Goal: Information Seeking & Learning: Learn about a topic

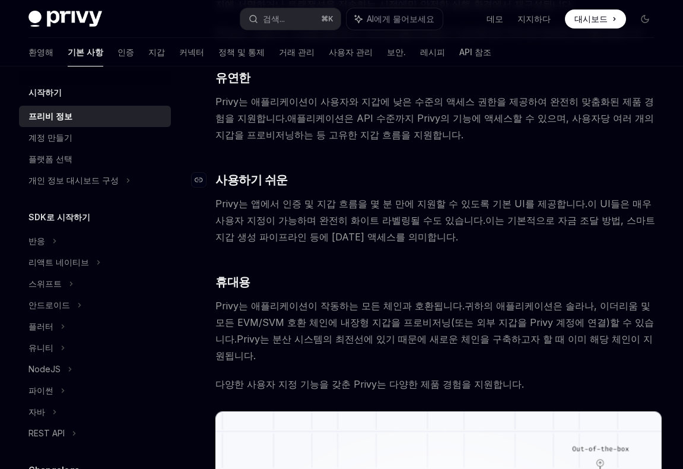
scroll to position [560, 0]
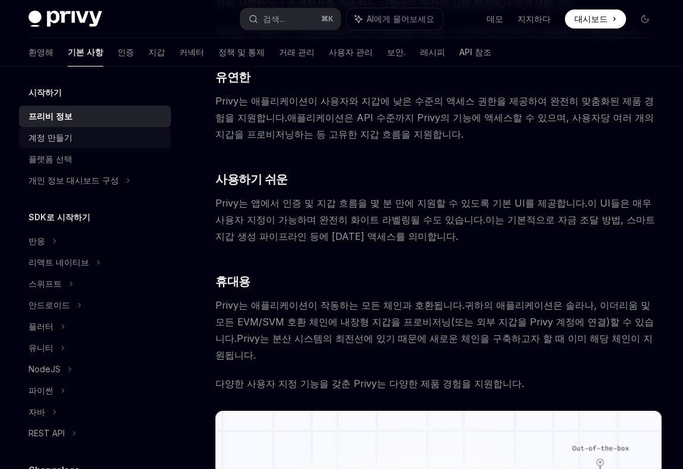
click at [115, 140] on div "계정 만들기" at bounding box center [95, 138] width 135 height 14
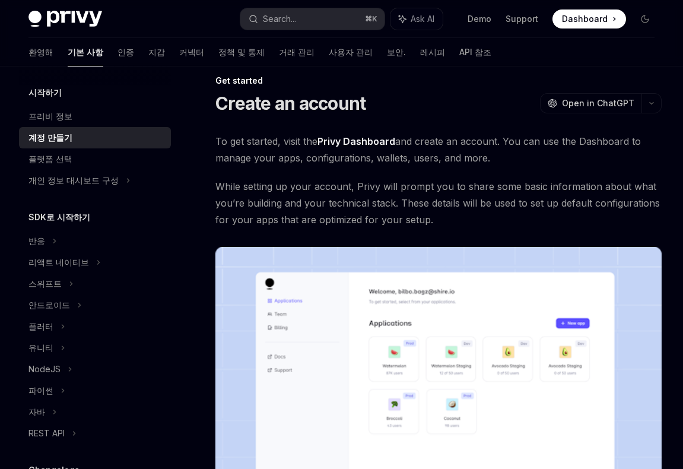
scroll to position [16, 0]
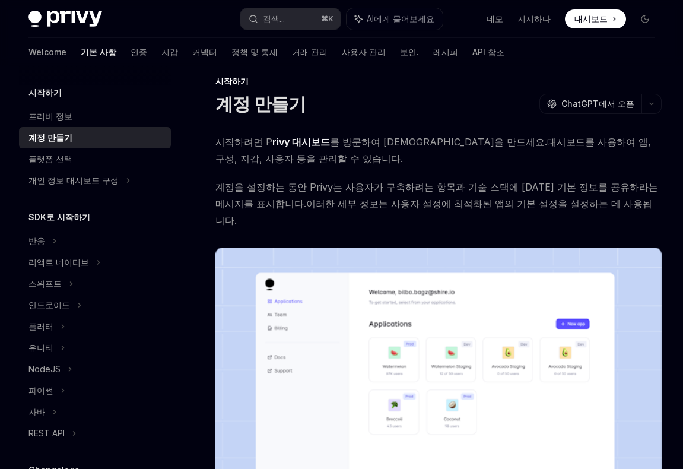
click at [602, 156] on span "시작하려면 P rivy 대시보드 를 방문하여 계정을 만드세요. 대시보드를 사용하여 앱, 구성, 지갑, 사용자 등을 관리할 수 있습니다." at bounding box center [438, 150] width 446 height 33
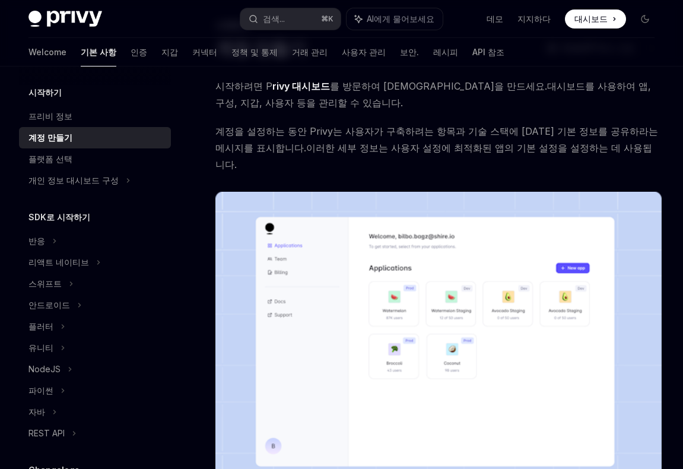
scroll to position [74, 0]
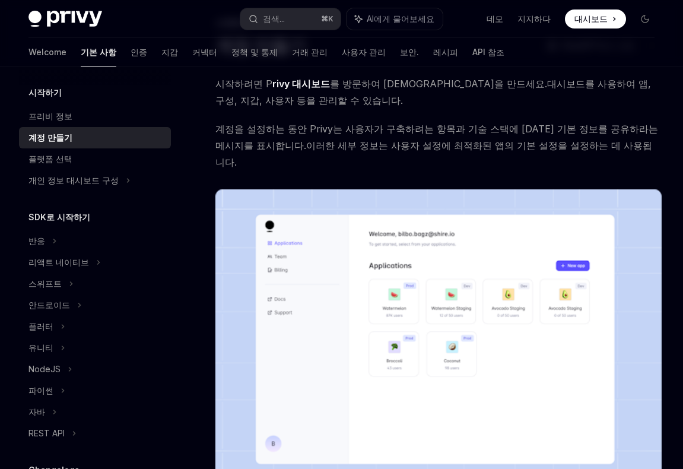
click at [417, 119] on div "시작하려면 P rivy 대시보드 를 방문하여 계정을 만드세요. 대시보드를 사용하여 앱, 구성, 지갑, 사용자 등을 관리할 수 있습니다. 계정을…" at bounding box center [438, 291] width 446 height 433
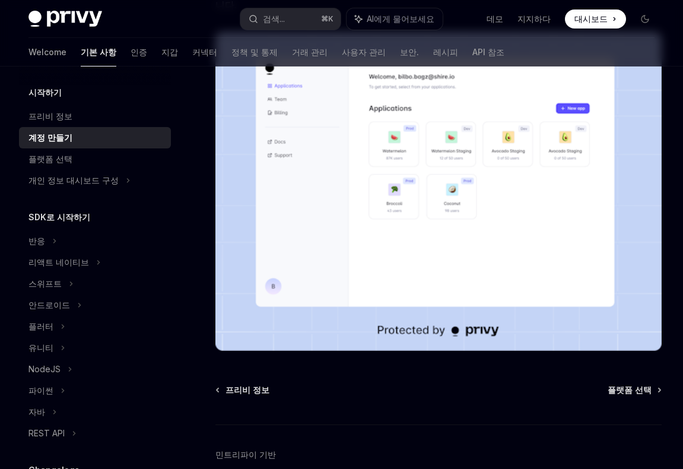
scroll to position [254, 0]
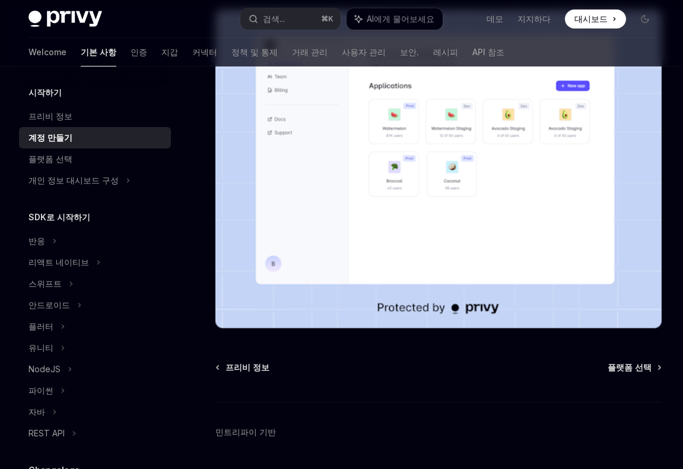
click at [633, 361] on div "프리비 정보 플랫폼 선택 민트리파이 기반" at bounding box center [438, 432] width 446 height 143
click at [632, 362] on font "플랫폼 선택" at bounding box center [630, 367] width 44 height 10
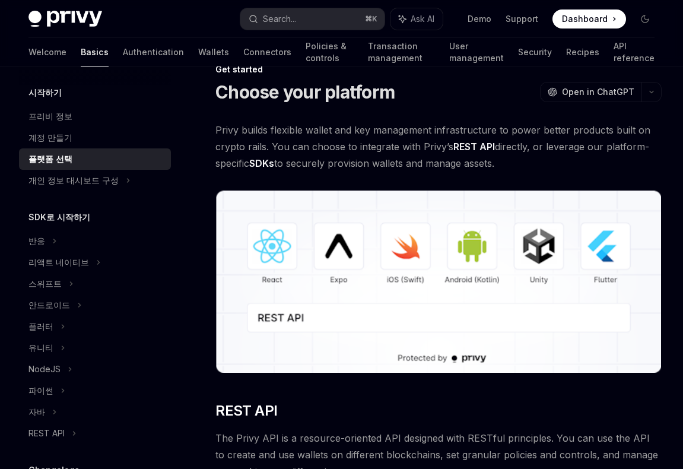
scroll to position [30, 0]
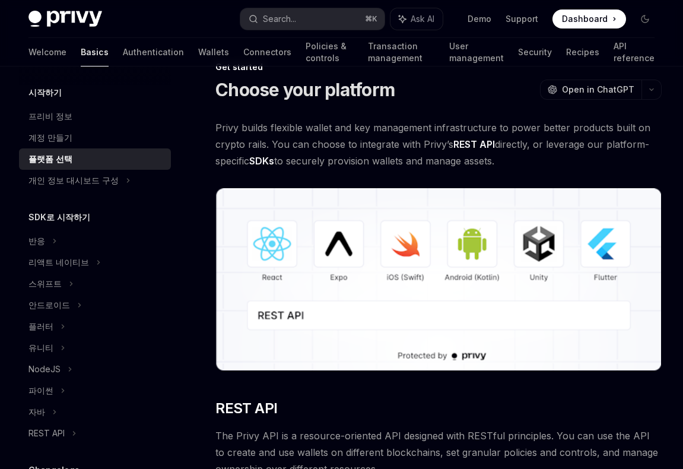
click at [85, 21] on img at bounding box center [65, 19] width 74 height 17
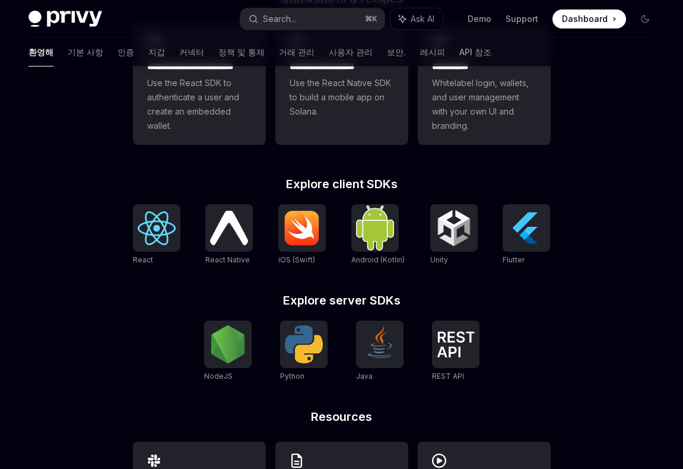
scroll to position [475, 0]
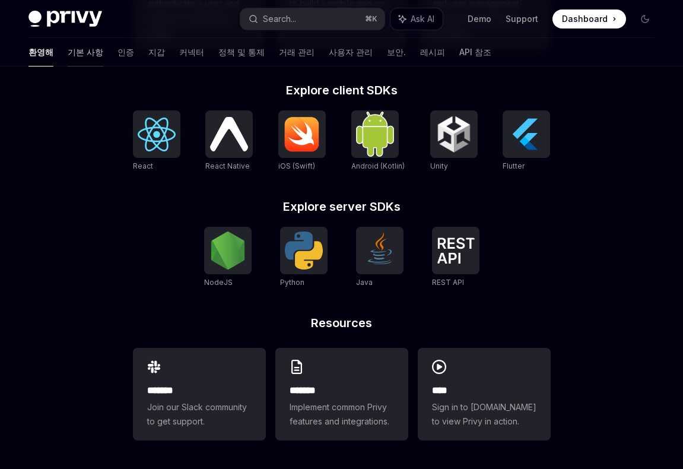
click at [68, 53] on font "기본 사항" at bounding box center [86, 52] width 36 height 10
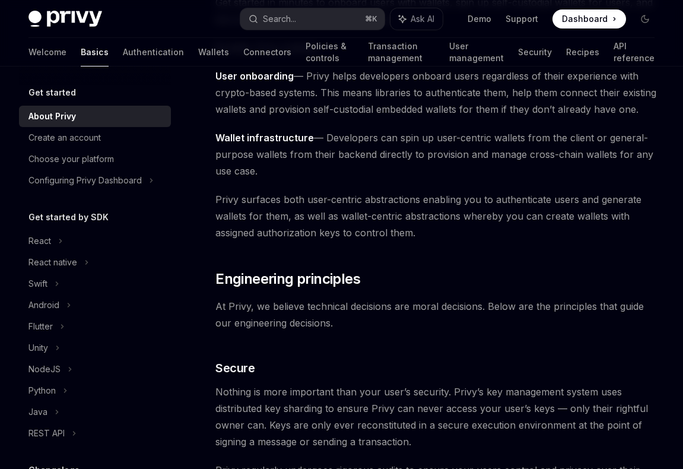
scroll to position [174, 0]
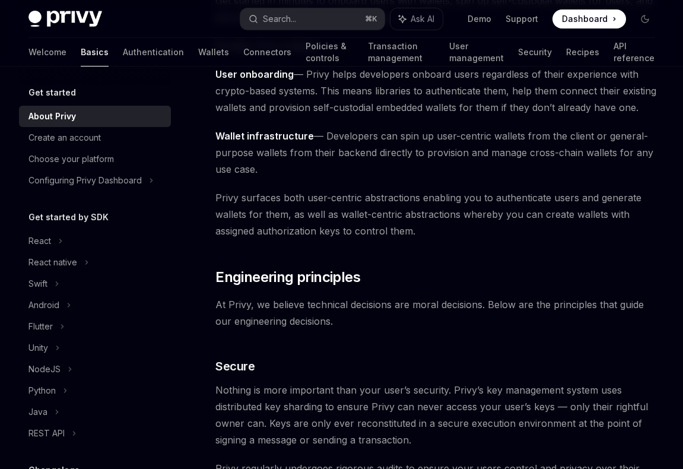
click at [408, 164] on span "Wallet infrastructure — Developers can spin up user-centric wallets from the cl…" at bounding box center [438, 153] width 446 height 50
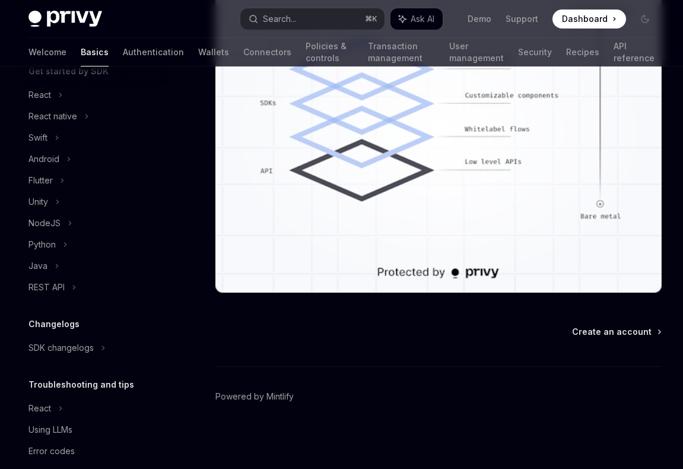
scroll to position [163, 0]
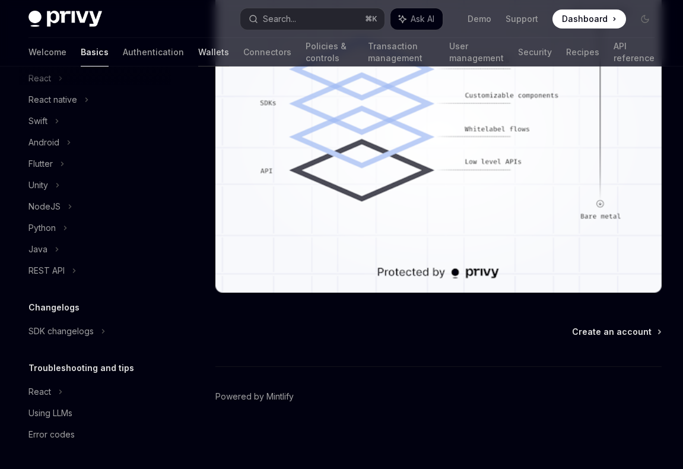
click at [169, 59] on div "Welcome Basics Authentication Wallets Connectors Policies & controls Transactio…" at bounding box center [341, 52] width 626 height 28
click at [198, 56] on font "Wallets" at bounding box center [213, 52] width 31 height 12
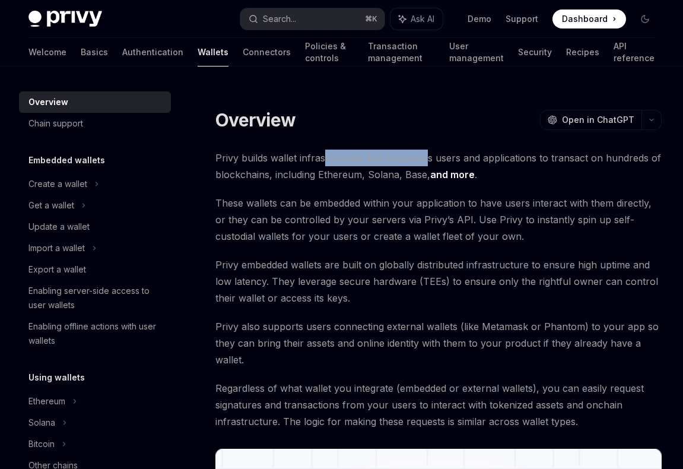
drag, startPoint x: 361, startPoint y: 161, endPoint x: 423, endPoint y: 161, distance: 62.3
click at [423, 161] on span "Privy builds wallet infrastructure that empowers users and applications to tran…" at bounding box center [438, 166] width 446 height 33
click at [128, 56] on div "Welcome Basics Authentication Wallets Connectors Policies & controls Transactio…" at bounding box center [341, 52] width 626 height 28
click at [125, 55] on link "Authentication" at bounding box center [152, 52] width 61 height 28
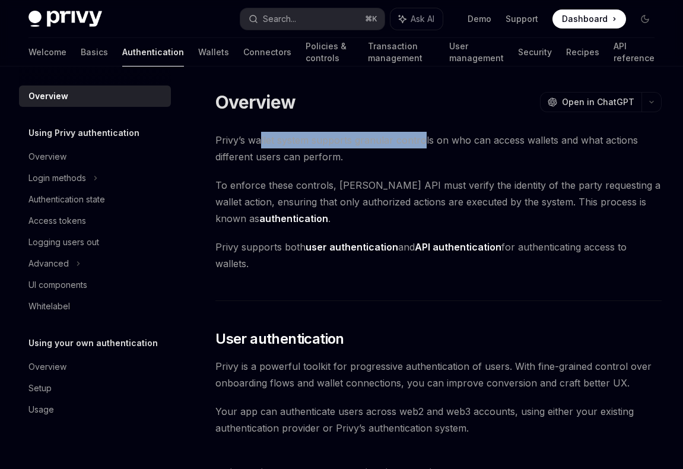
drag, startPoint x: 261, startPoint y: 144, endPoint x: 424, endPoint y: 145, distance: 162.6
click at [424, 145] on span "Privy’s wallet system supports granular controls on who can access wallets and …" at bounding box center [438, 148] width 446 height 33
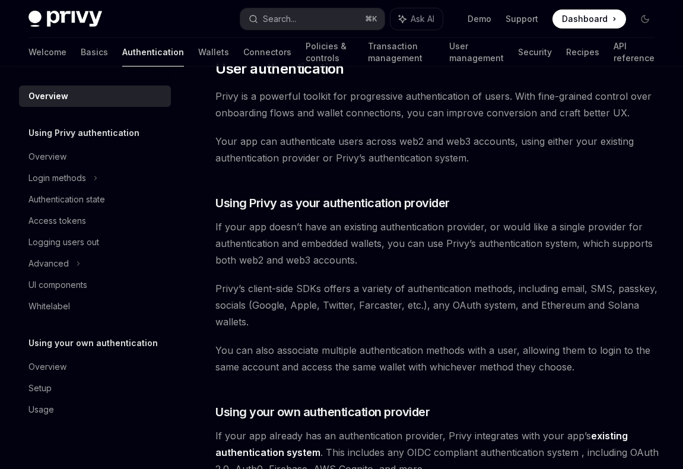
scroll to position [256, 0]
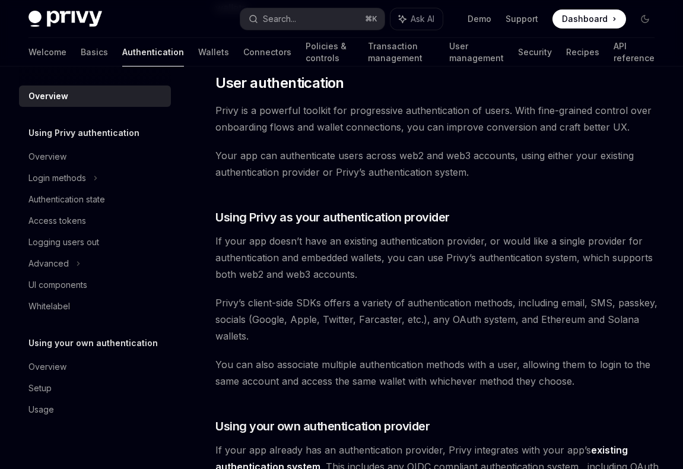
drag, startPoint x: 404, startPoint y: 135, endPoint x: 585, endPoint y: 145, distance: 180.7
click at [585, 145] on div "Privy’s wallet system supports granular controls on who can access wallets and …" at bounding box center [438, 458] width 446 height 1165
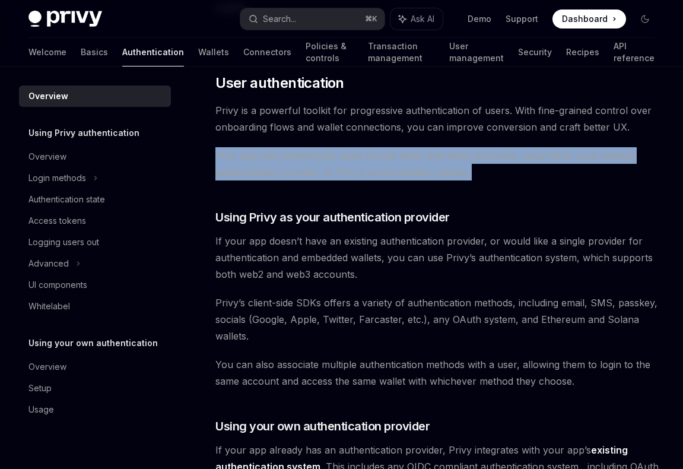
drag, startPoint x: 544, startPoint y: 188, endPoint x: 440, endPoint y: 132, distance: 118.2
click at [440, 132] on div "Privy’s wallet system supports granular controls on who can access wallets and …" at bounding box center [438, 458] width 446 height 1165
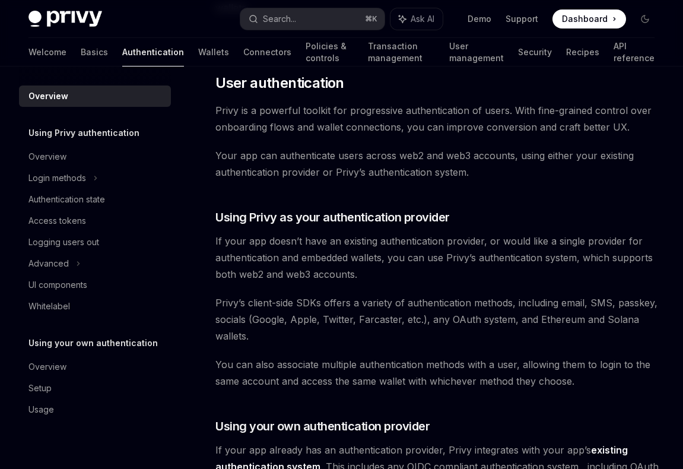
click at [441, 132] on span "Privy is a powerful toolkit for progressive authentication of users. With fine-…" at bounding box center [438, 118] width 446 height 33
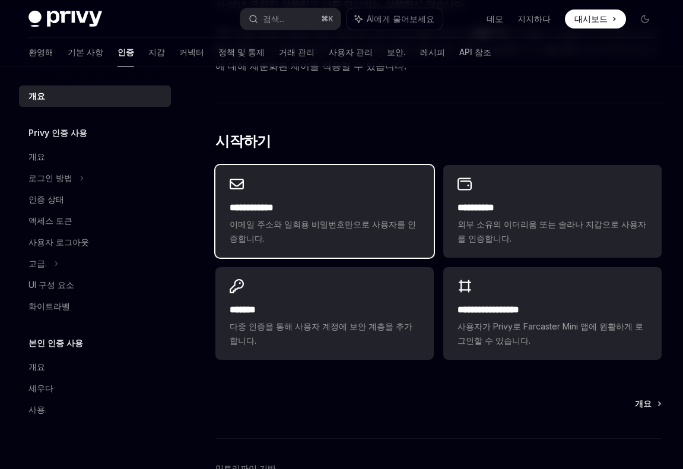
scroll to position [811, 0]
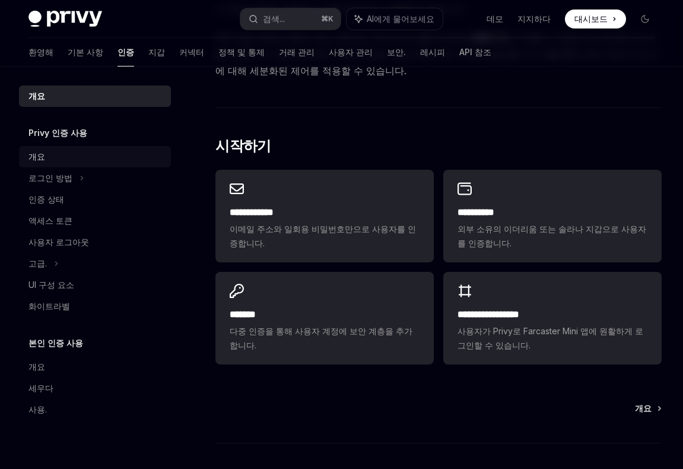
click at [47, 157] on div "개요" at bounding box center [95, 157] width 135 height 14
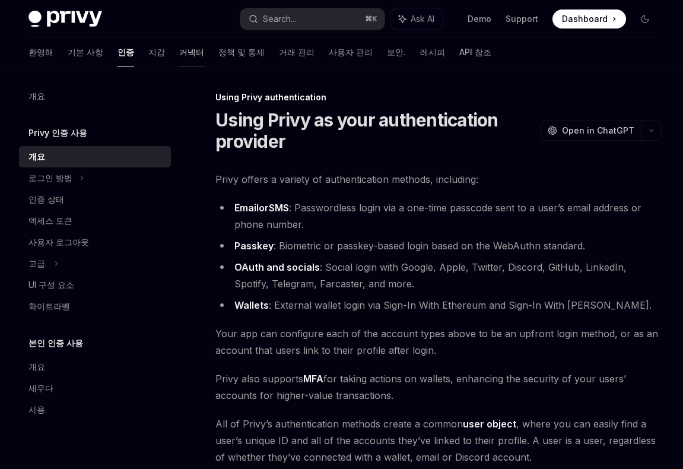
click at [179, 45] on link "커넥터" at bounding box center [191, 52] width 25 height 28
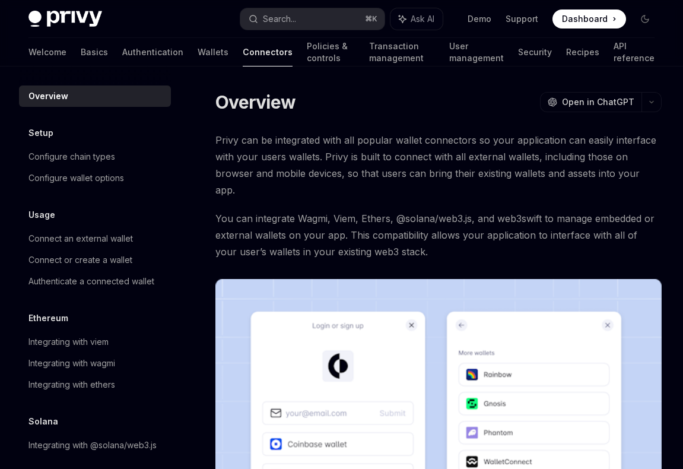
click at [198, 46] on font "Wallets" at bounding box center [213, 52] width 31 height 12
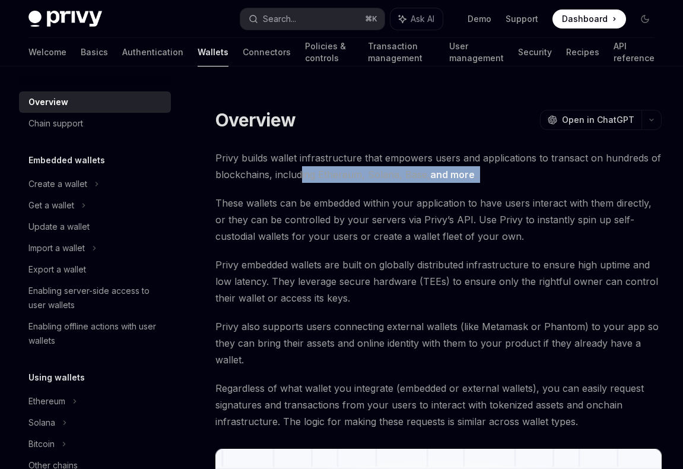
drag, startPoint x: 300, startPoint y: 170, endPoint x: 480, endPoint y: 184, distance: 180.4
click at [503, 217] on span "These wallets can be embedded within your application to have users interact wi…" at bounding box center [438, 220] width 446 height 50
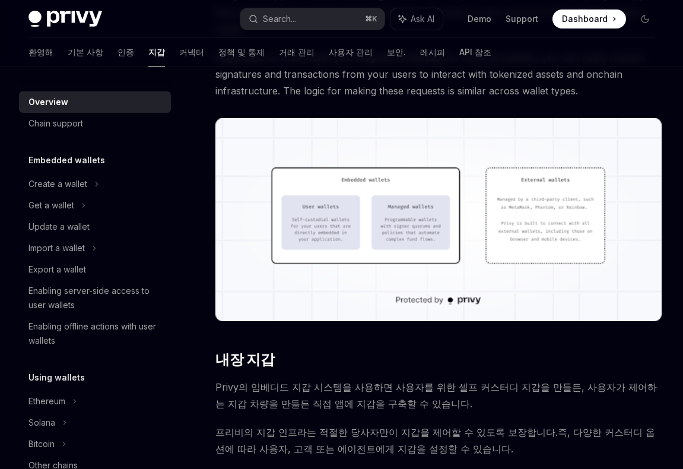
scroll to position [333, 0]
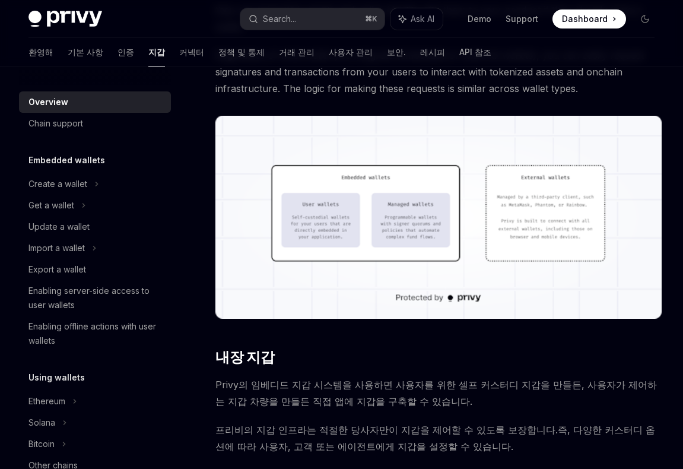
click at [451, 266] on img at bounding box center [438, 218] width 446 height 204
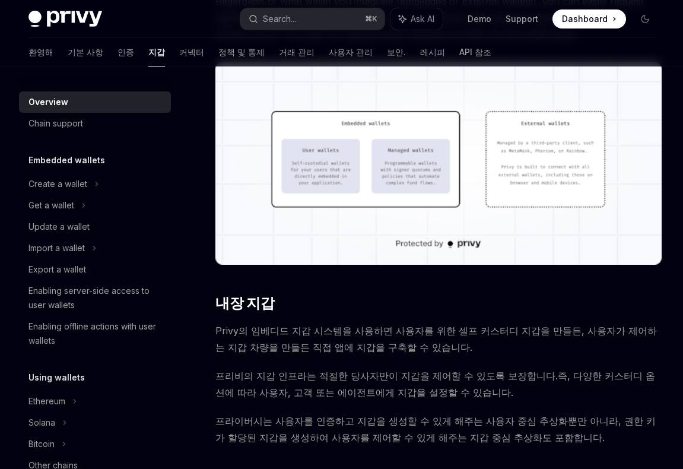
scroll to position [399, 0]
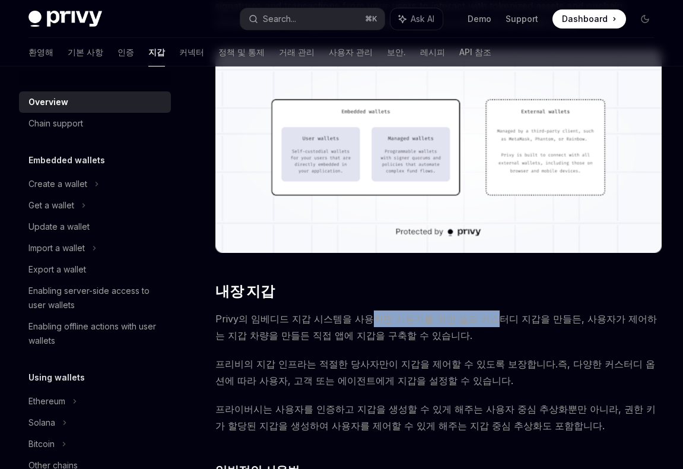
drag, startPoint x: 364, startPoint y: 325, endPoint x: 465, endPoint y: 324, distance: 100.3
click at [465, 325] on span "Privy의 임베디드 지갑 시스템을 사용하면 사용자를 위한 셀프 커스터디 지갑을 만들든, 사용자가 제어하는 지갑 차량을 만들든 직접 앱에 지갑…" at bounding box center [438, 326] width 446 height 33
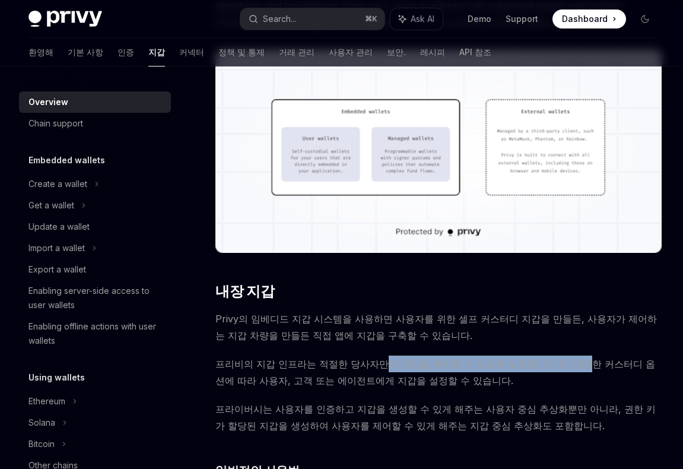
drag, startPoint x: 369, startPoint y: 369, endPoint x: 519, endPoint y: 365, distance: 149.6
click at [535, 366] on span "프리비의 지갑 인프라는 적절한 당사자만이 지갑을 제어할 수 있도록 보장합니다. 즉, 다양한 커스터디 옵션에 따라 사용자, 고객 또는 에이전트에…" at bounding box center [438, 371] width 446 height 33
click at [515, 365] on font "즉, 다양한 커스터디 옵션에 따라 사용자, 고객 또는 에이전트에게 지갑을 설정할 수 있습니다." at bounding box center [435, 372] width 440 height 28
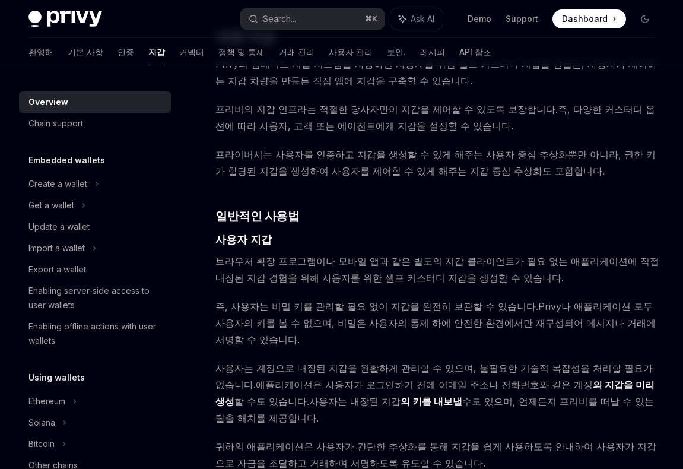
scroll to position [689, 0]
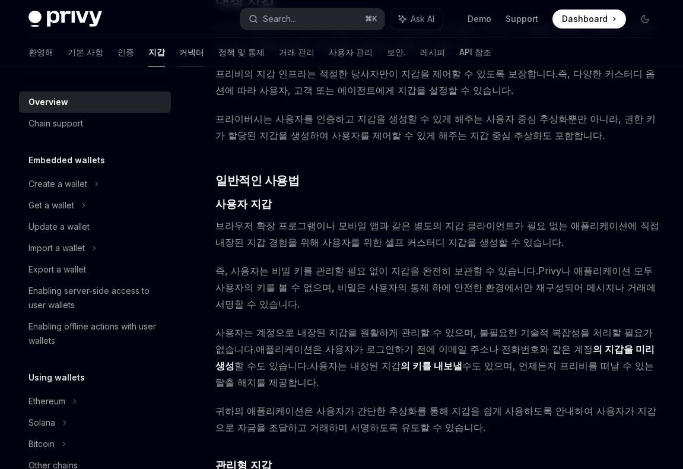
click at [179, 43] on link "커넥터" at bounding box center [191, 52] width 25 height 28
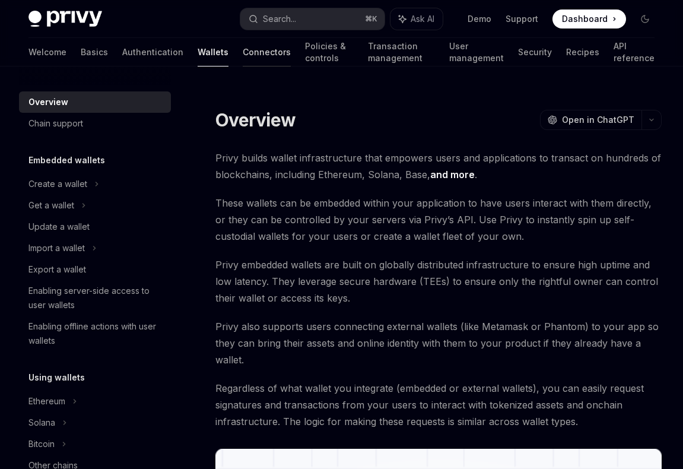
click at [243, 50] on font "Connectors" at bounding box center [267, 52] width 48 height 12
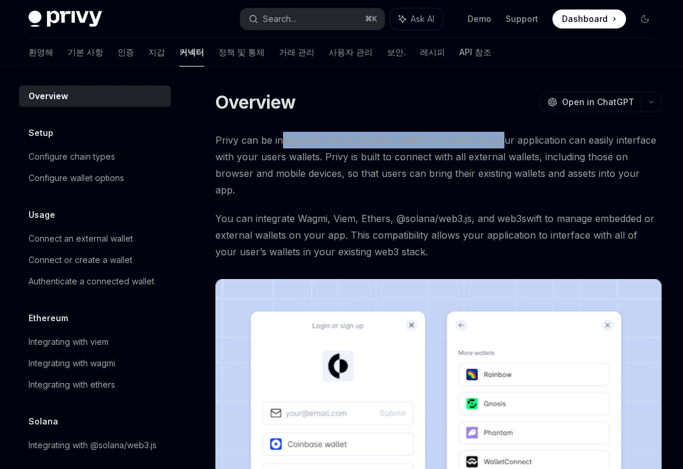
drag, startPoint x: 310, startPoint y: 146, endPoint x: 501, endPoint y: 134, distance: 190.9
click at [501, 137] on span "Privy can be integrated with all popular wallet connectors so your application …" at bounding box center [438, 165] width 446 height 66
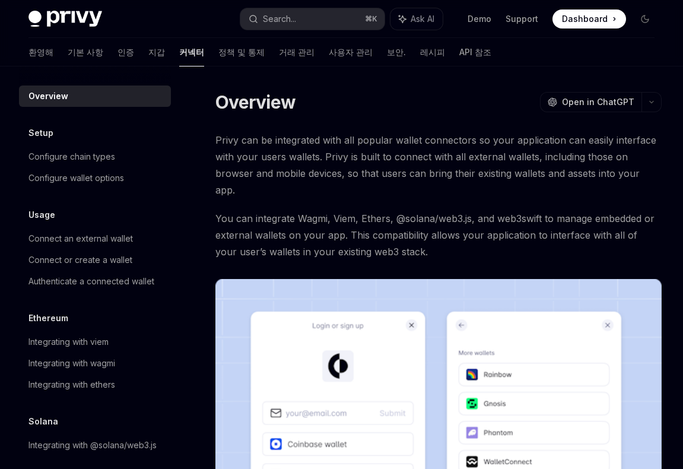
click at [501, 137] on span "Privy can be integrated with all popular wallet connectors so your application …" at bounding box center [438, 165] width 446 height 66
click at [108, 157] on div "Configure chain types" at bounding box center [71, 157] width 87 height 14
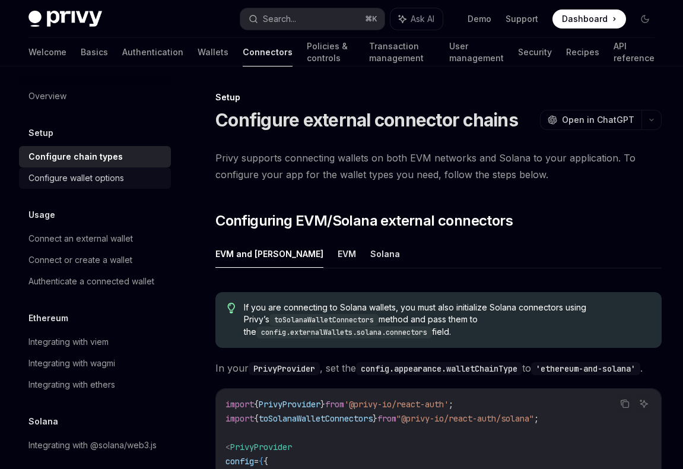
click at [116, 175] on div "Configure wallet options" at bounding box center [76, 178] width 96 height 14
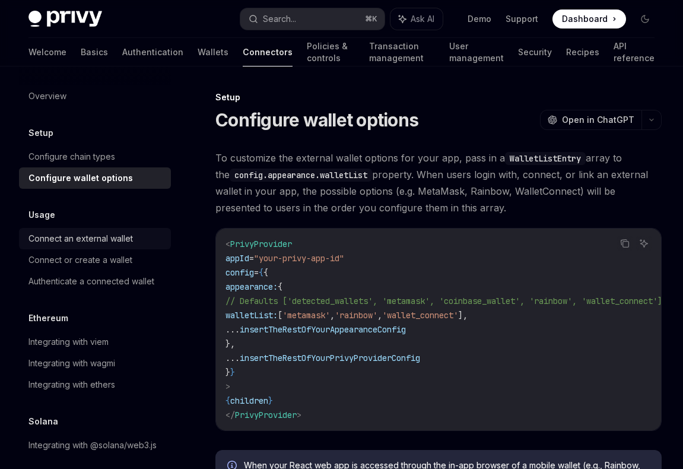
click at [101, 239] on div "Connect an external wallet" at bounding box center [80, 238] width 104 height 14
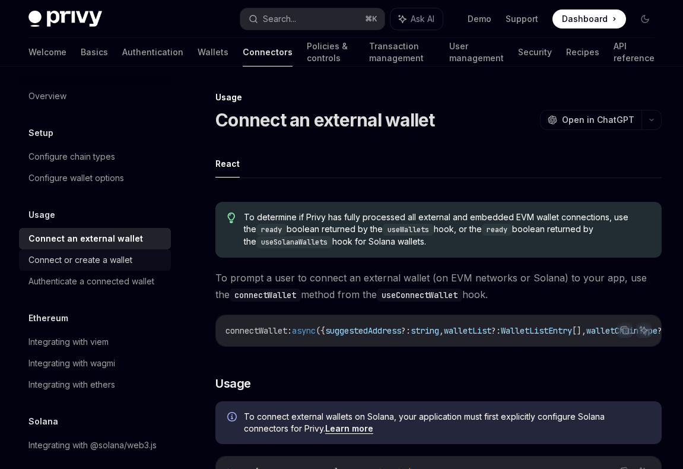
click at [114, 268] on link "Connect or create a wallet" at bounding box center [95, 259] width 152 height 21
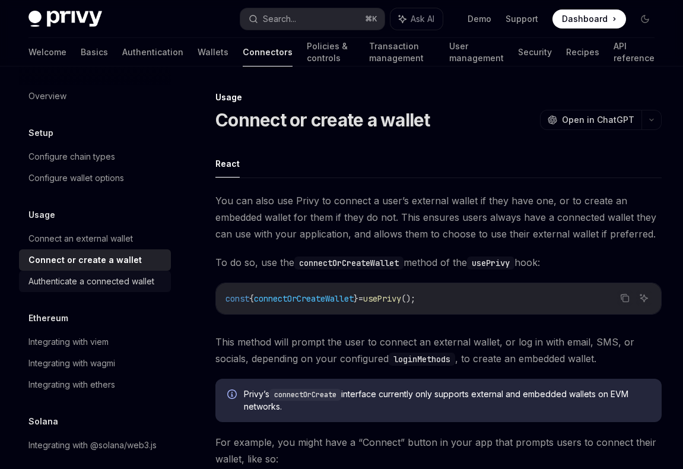
click at [114, 281] on div "Authenticate a connected wallet" at bounding box center [91, 281] width 126 height 14
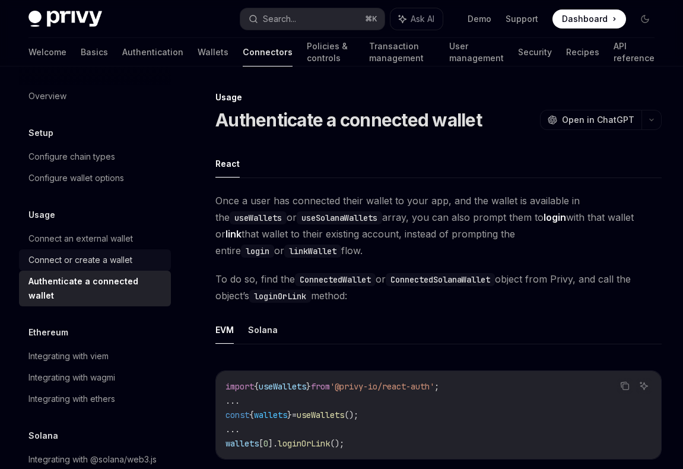
click at [106, 258] on div "Connect or create a wallet" at bounding box center [80, 260] width 104 height 14
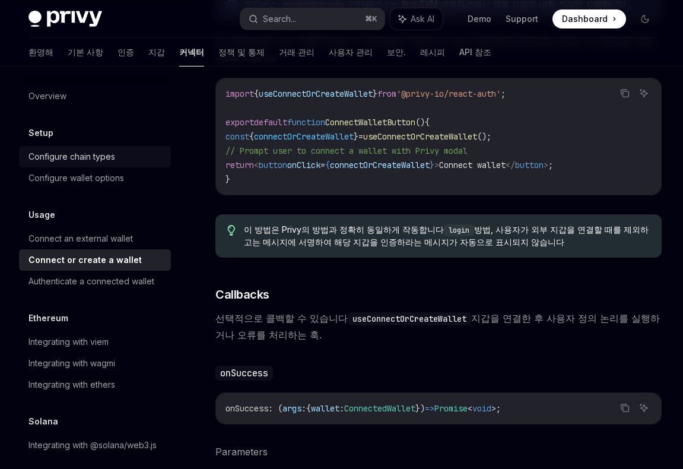
click at [72, 151] on div "Configure chain types" at bounding box center [71, 157] width 87 height 14
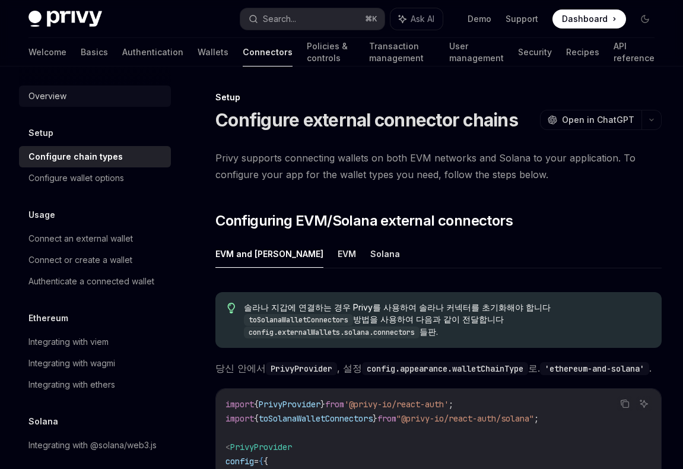
click at [82, 91] on div "Overview" at bounding box center [95, 96] width 135 height 14
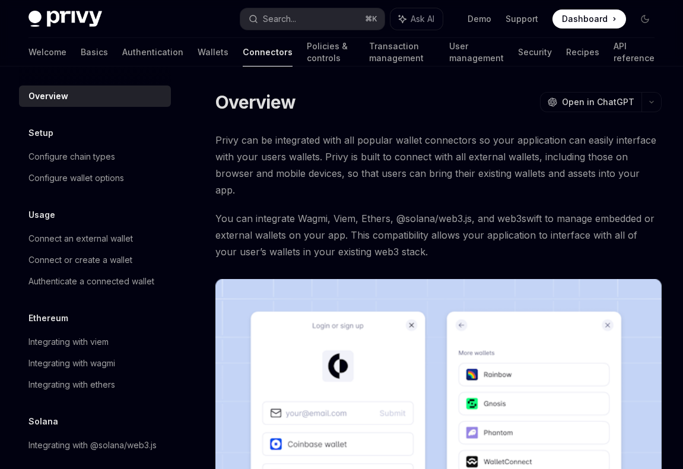
click at [446, 248] on div "Privy can be integrated with all popular wallet connectors so your application …" at bounding box center [438, 365] width 446 height 466
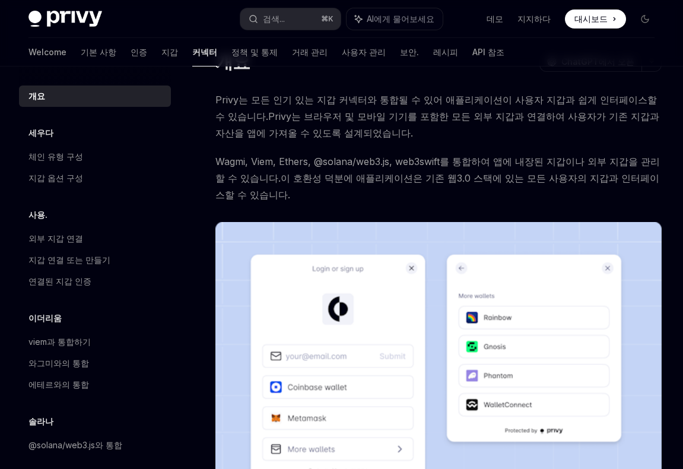
scroll to position [40, 0]
click at [231, 60] on link "정책 및 통제" at bounding box center [254, 52] width 46 height 28
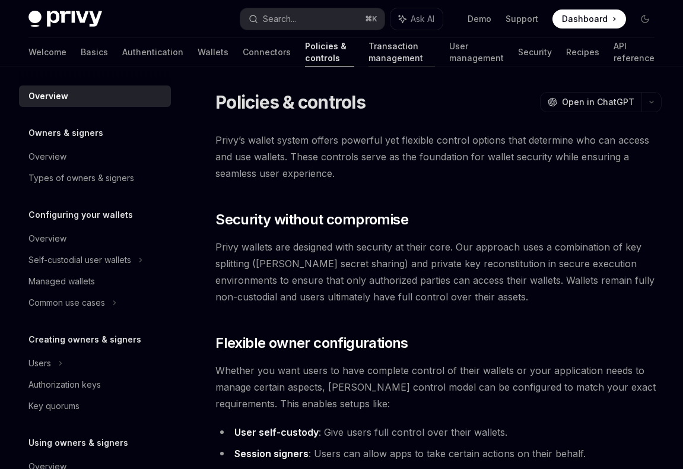
click at [369, 49] on font "Transaction management" at bounding box center [402, 52] width 66 height 24
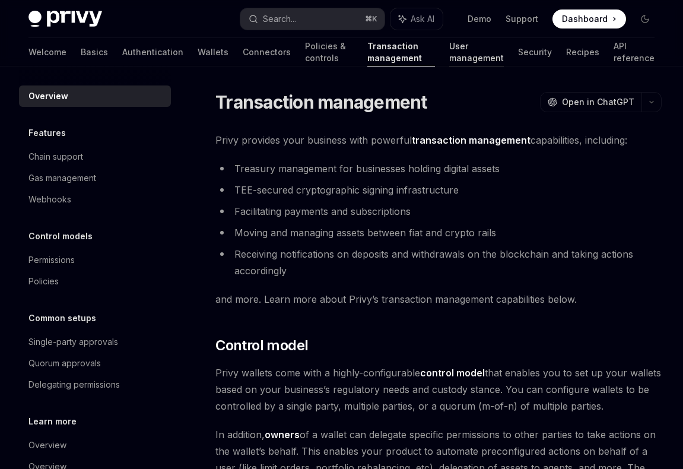
click at [472, 54] on link "User management" at bounding box center [476, 52] width 55 height 28
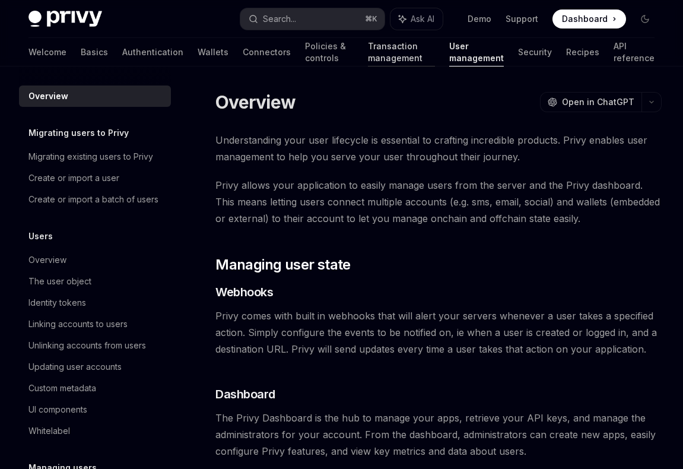
click at [368, 62] on font "Transaction management" at bounding box center [401, 52] width 67 height 24
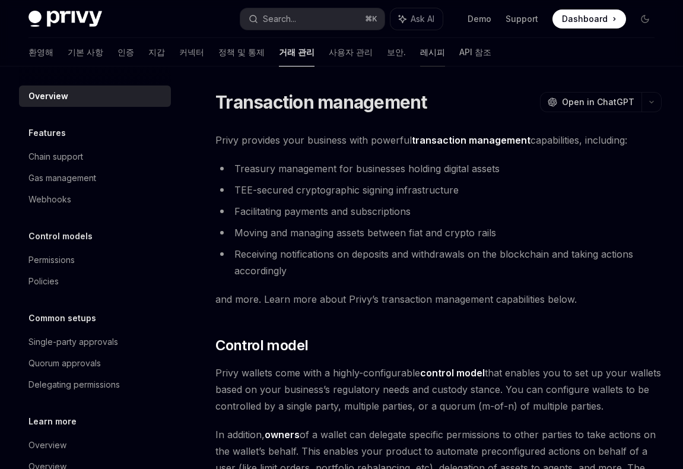
click at [420, 47] on font "레시피" at bounding box center [432, 52] width 25 height 10
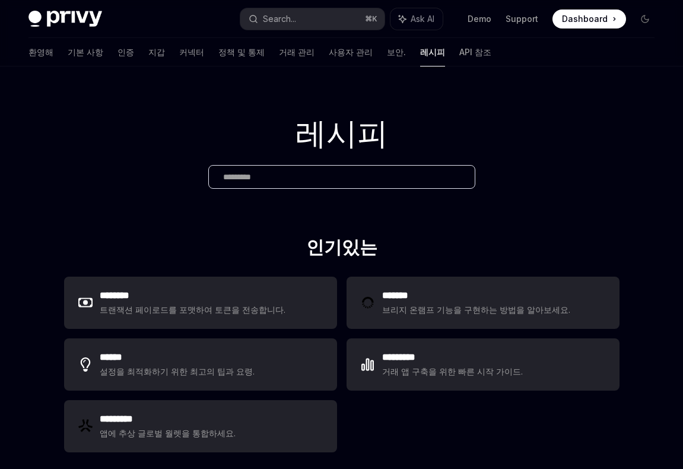
click at [546, 58] on div "환영해 기본 사항 인증 지갑 커넥터 정책 및 통제 거래 관리 사용자 관리 보안. 레시피 API 참조" at bounding box center [341, 52] width 683 height 28
click at [387, 49] on font "보안." at bounding box center [396, 52] width 19 height 10
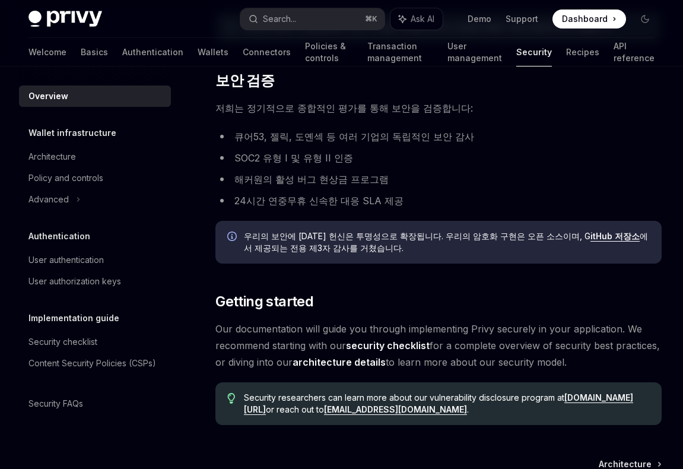
scroll to position [767, 0]
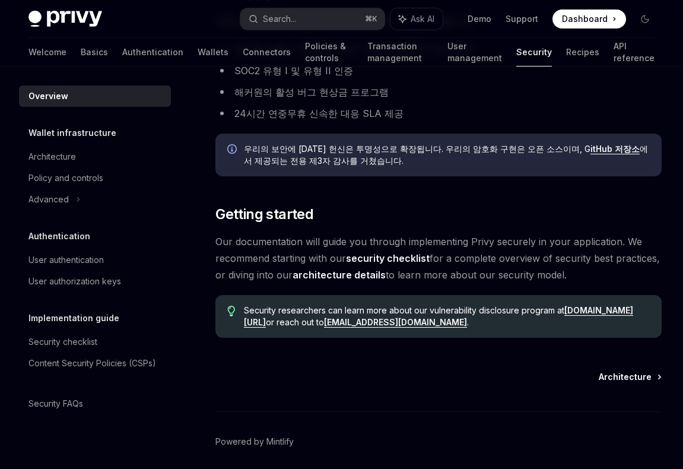
click at [643, 371] on span "Architecture" at bounding box center [625, 377] width 53 height 12
type textarea "*"
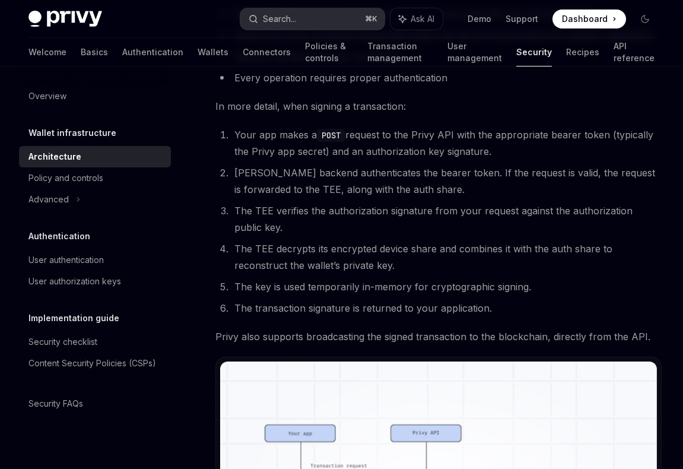
scroll to position [1717, 0]
